Goal: Go to known website: Access a specific website the user already knows

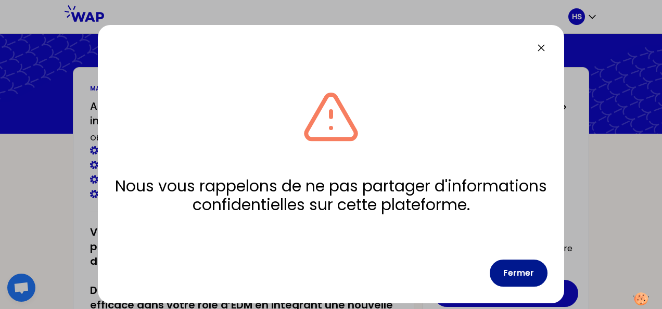
click at [522, 265] on button "Fermer" at bounding box center [519, 273] width 58 height 27
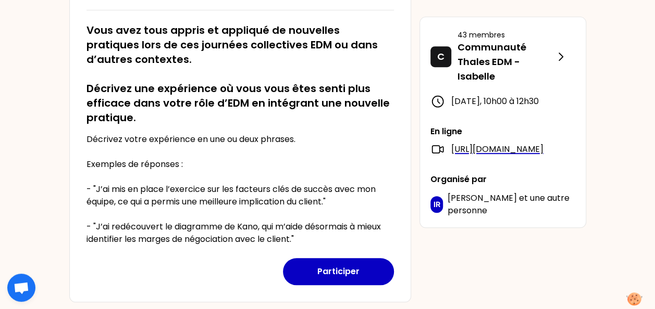
scroll to position [196, 0]
